Goal: Task Accomplishment & Management: Manage account settings

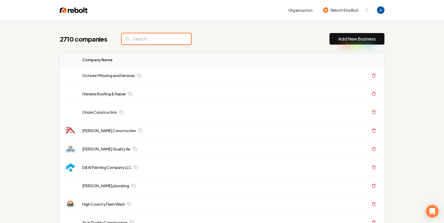
click at [136, 39] on input "search" at bounding box center [156, 38] width 69 height 11
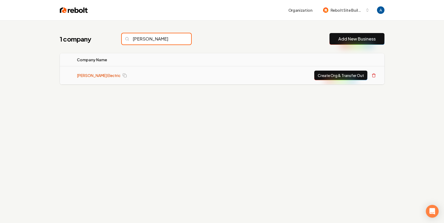
type input "waugh"
click at [90, 74] on link "[PERSON_NAME] Electric" at bounding box center [99, 75] width 44 height 5
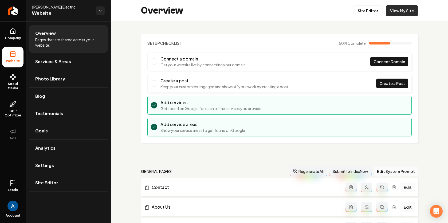
click at [394, 15] on link "View My Site" at bounding box center [402, 10] width 32 height 11
click at [12, 11] on icon "Return to dashboard" at bounding box center [12, 11] width 5 height 0
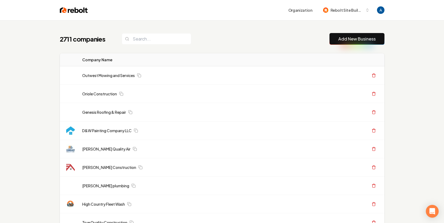
click at [208, 42] on div "2711 companies Add New Business" at bounding box center [222, 39] width 325 height 12
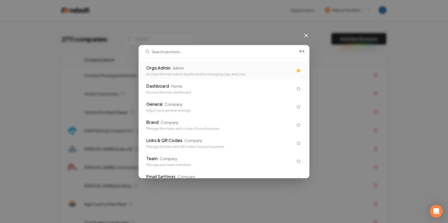
click at [197, 67] on div "Orgs Admin Admin" at bounding box center [219, 68] width 147 height 6
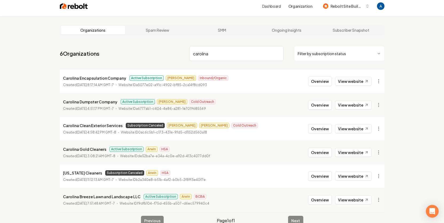
scroll to position [5, 0]
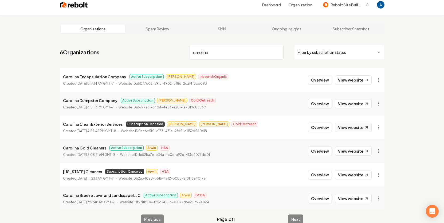
type input "carolina"
click at [346, 128] on link "View website" at bounding box center [353, 127] width 37 height 9
click at [312, 126] on button "Overview" at bounding box center [320, 128] width 24 height 10
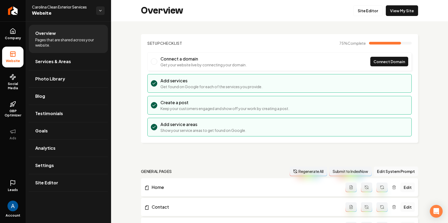
click at [13, 181] on icon at bounding box center [13, 183] width 6 height 6
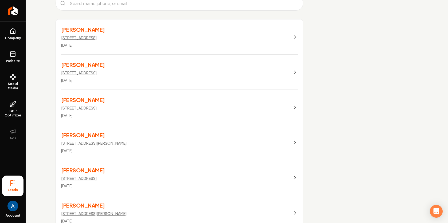
scroll to position [186, 0]
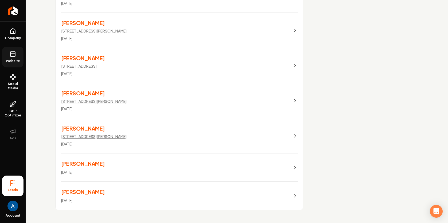
click at [14, 53] on icon at bounding box center [12, 53] width 5 height 0
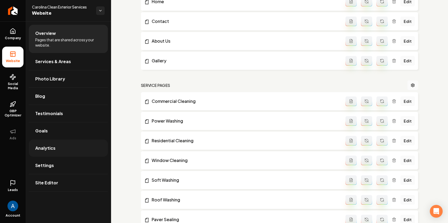
click at [50, 150] on span "Analytics" at bounding box center [45, 148] width 20 height 6
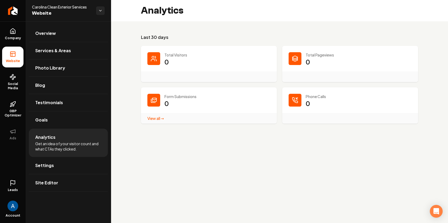
click at [152, 119] on link "View all → Form Submissions stats" at bounding box center [155, 118] width 17 height 5
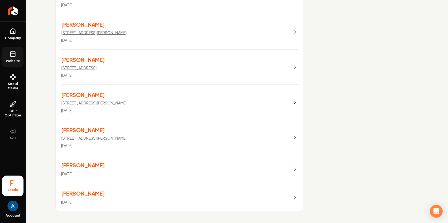
scroll to position [186, 0]
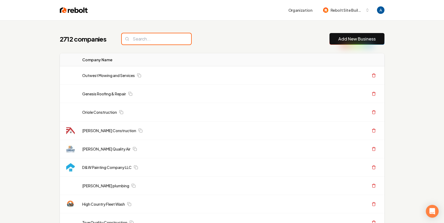
click at [156, 41] on input "search" at bounding box center [156, 38] width 69 height 11
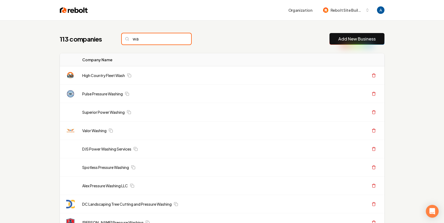
type input "w"
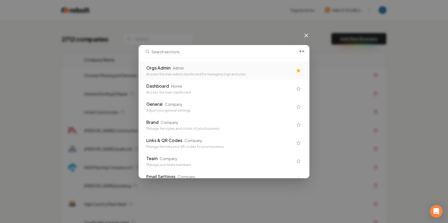
click at [194, 66] on div "Orgs Admin Admin" at bounding box center [219, 68] width 147 height 6
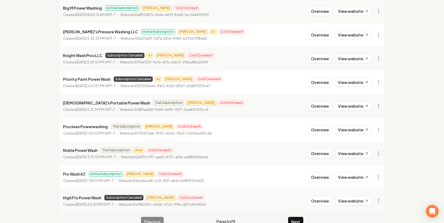
scroll to position [110, 0]
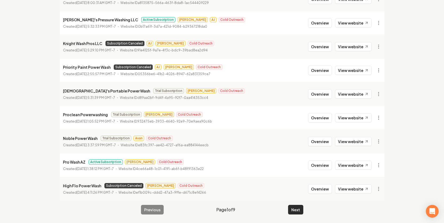
type input "wash"
click at [299, 208] on button "Next" at bounding box center [295, 210] width 15 height 10
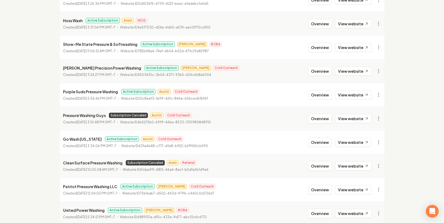
scroll to position [110, 0]
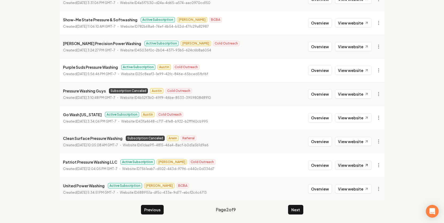
click at [344, 168] on link "View website" at bounding box center [353, 165] width 37 height 9
click at [314, 165] on button "Overview" at bounding box center [320, 166] width 24 height 10
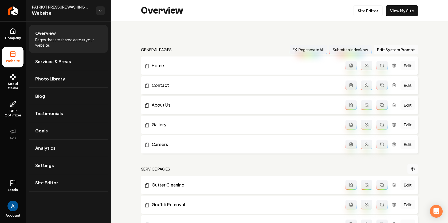
click at [11, 183] on icon at bounding box center [13, 183] width 6 height 6
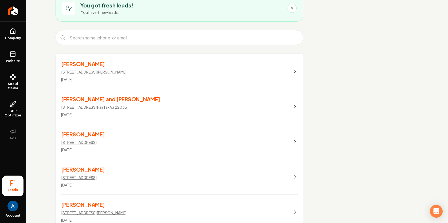
scroll to position [40, 0]
click at [202, 137] on link "[PERSON_NAME] [STREET_ADDRESS][PERSON_NAME][PERSON_NAME][DATE]" at bounding box center [179, 141] width 247 height 35
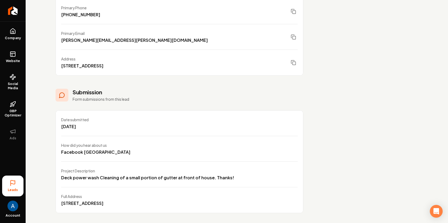
scroll to position [117, 0]
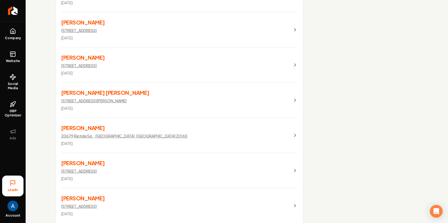
scroll to position [297, 0]
